Goal: Entertainment & Leisure: Consume media (video, audio)

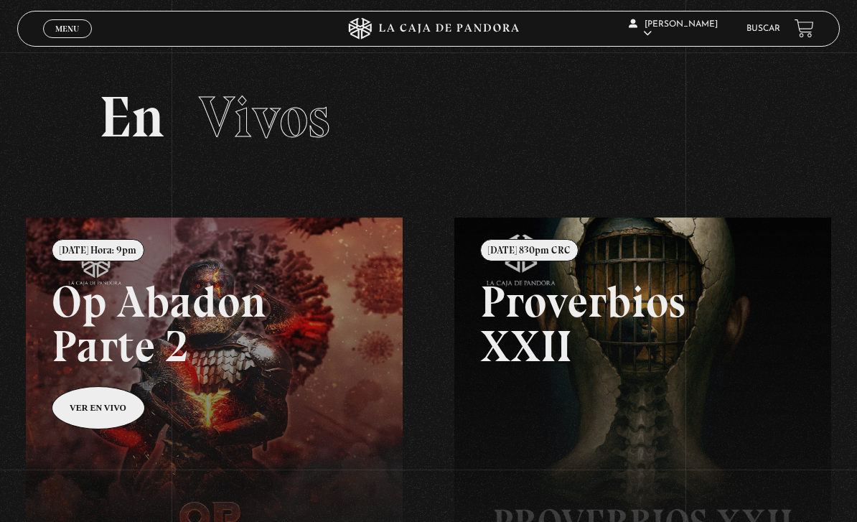
click at [97, 88] on section "En Vivos" at bounding box center [428, 134] width 857 height 165
click at [80, 34] on link "Menu Cerrar" at bounding box center [67, 28] width 49 height 19
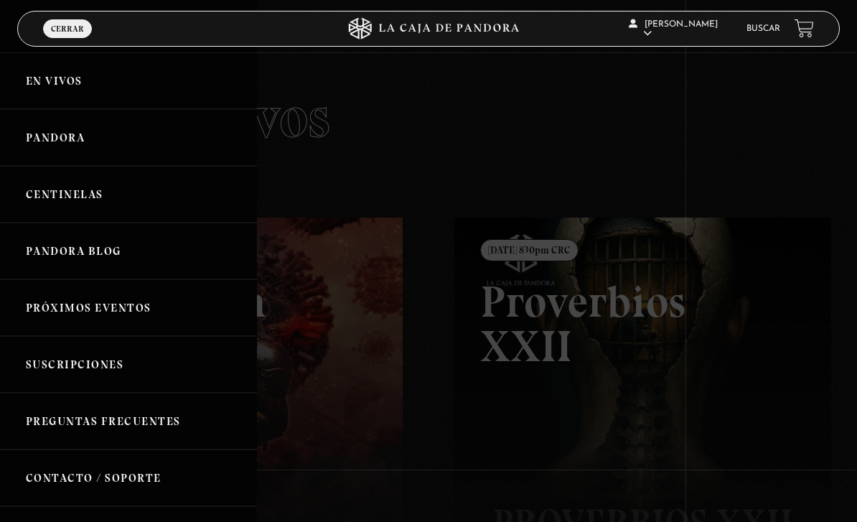
click at [71, 89] on link "En vivos" at bounding box center [128, 80] width 257 height 57
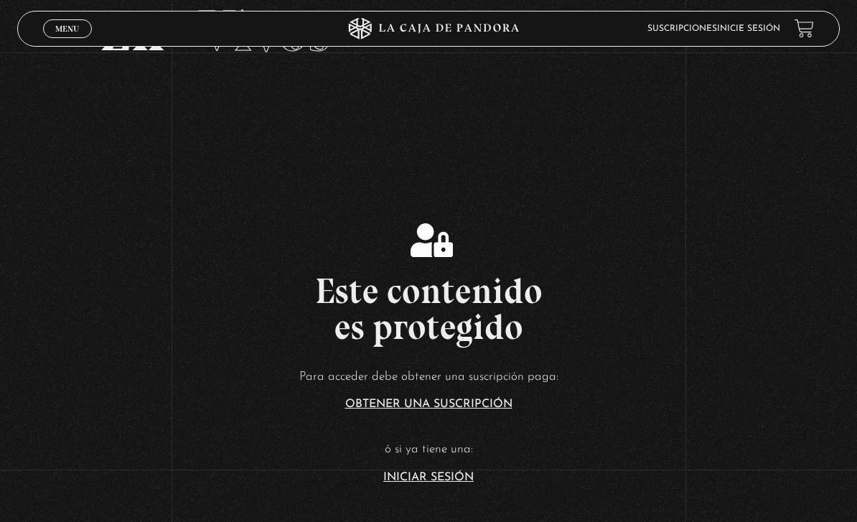
scroll to position [89, 0]
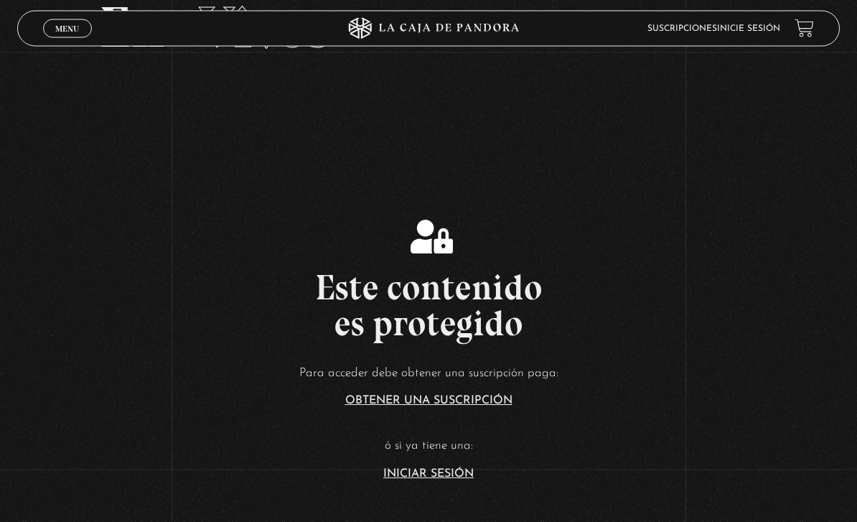
click at [449, 480] on link "Iniciar Sesión" at bounding box center [428, 474] width 90 height 11
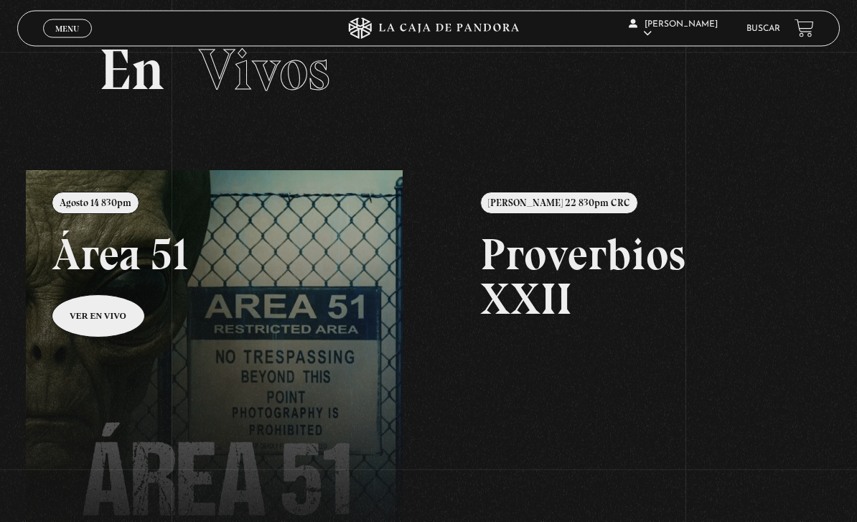
scroll to position [44, 0]
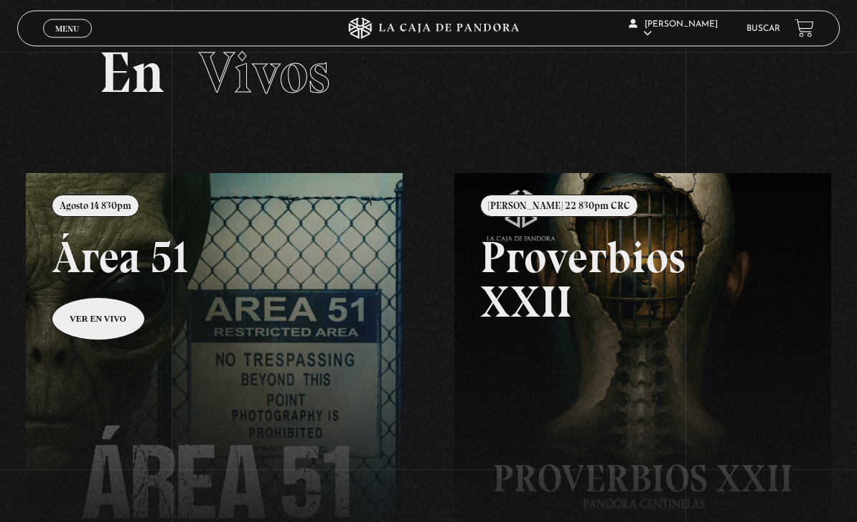
click at [109, 327] on link at bounding box center [454, 435] width 857 height 522
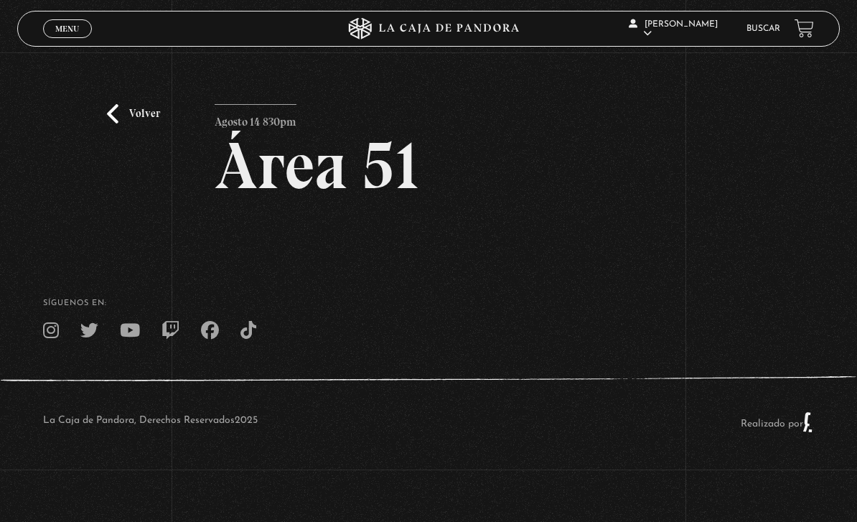
click at [111, 124] on link "Volver" at bounding box center [133, 113] width 53 height 19
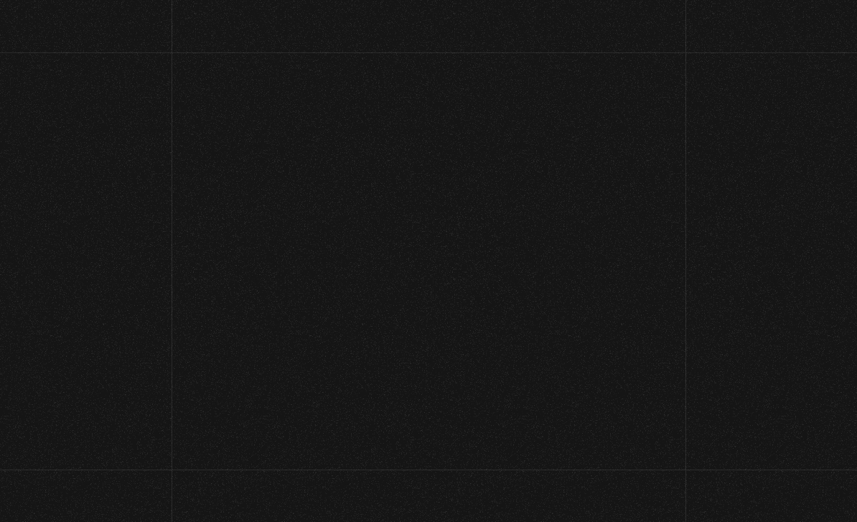
scroll to position [90, 0]
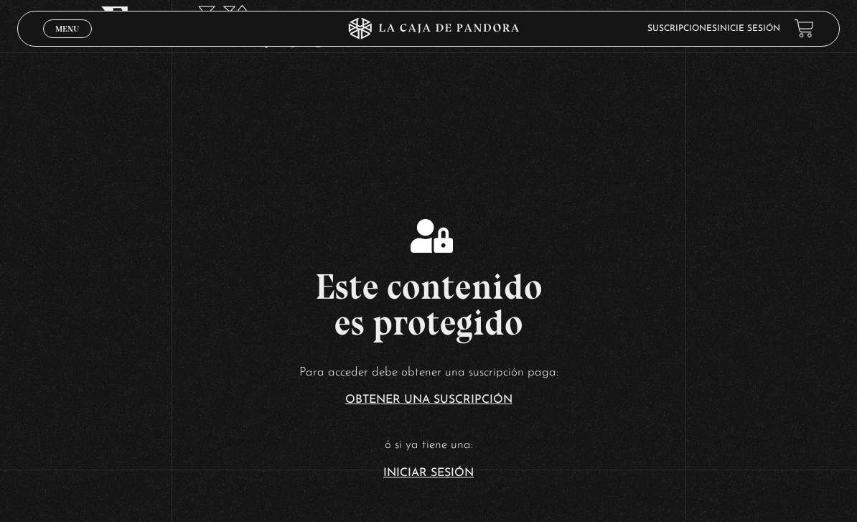
click at [423, 479] on link "Iniciar Sesión" at bounding box center [428, 472] width 90 height 11
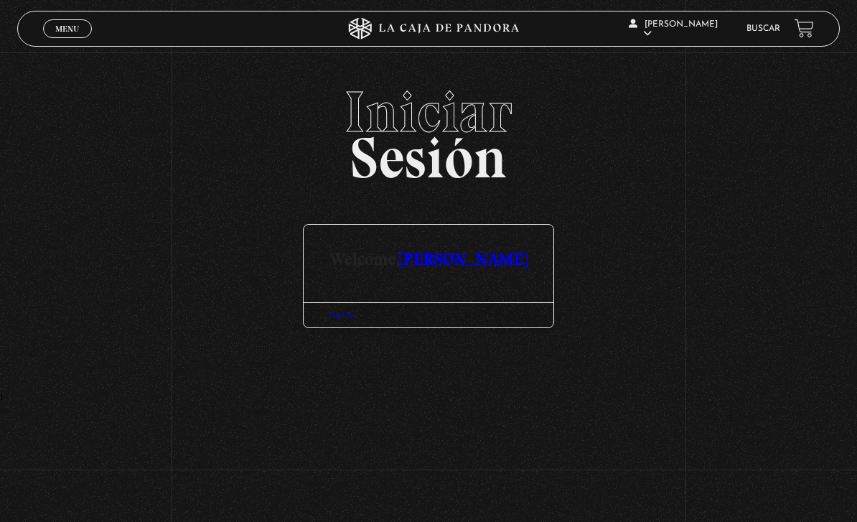
click at [63, 32] on span "Menu" at bounding box center [67, 28] width 24 height 9
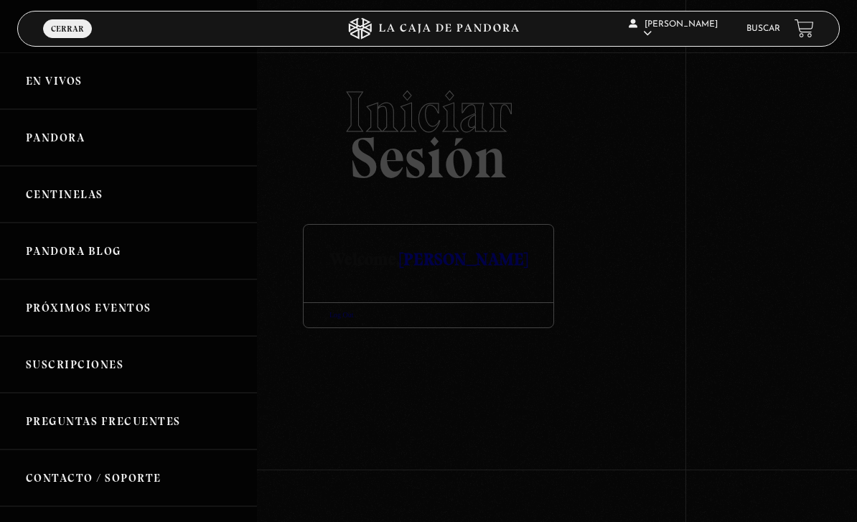
click at [57, 93] on link "En vivos" at bounding box center [128, 80] width 257 height 57
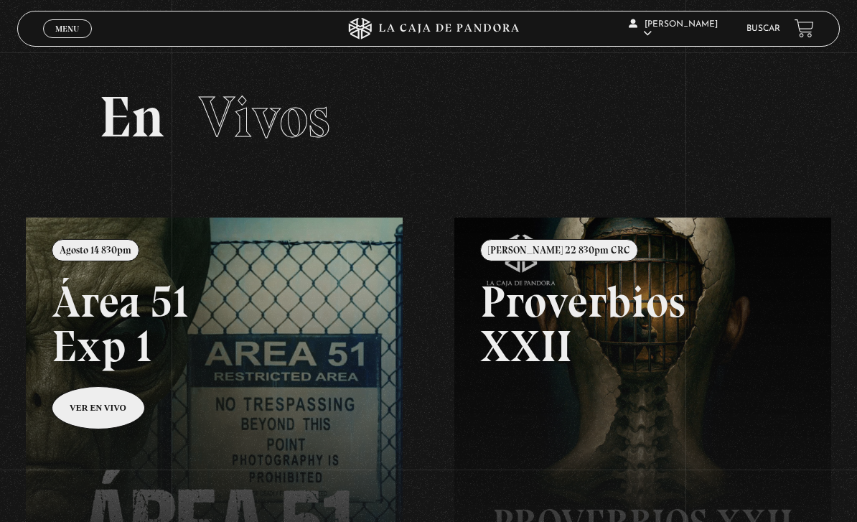
click at [106, 424] on link at bounding box center [454, 479] width 857 height 522
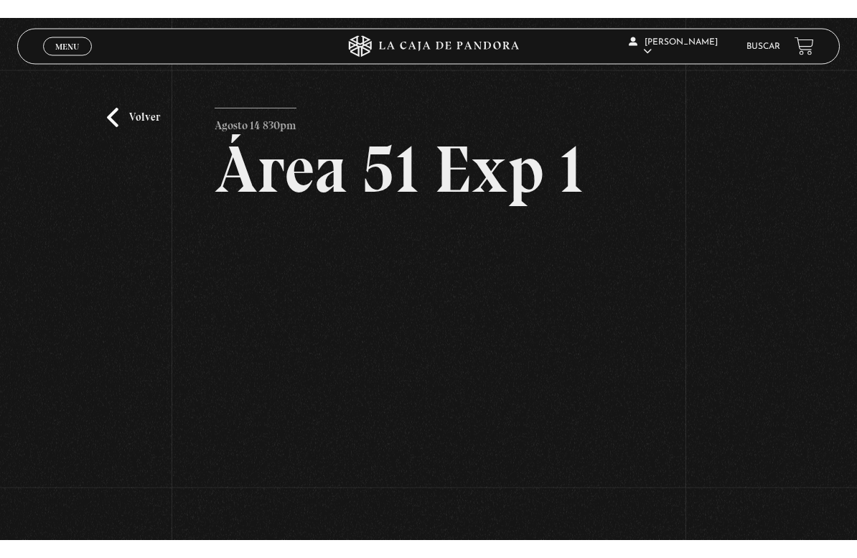
scroll to position [17, 0]
